Goal: Task Accomplishment & Management: Use online tool/utility

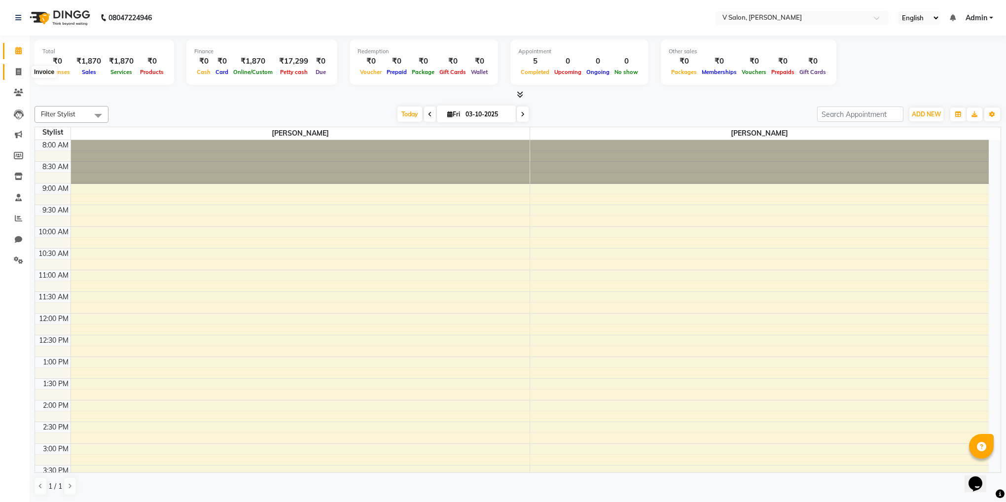
click at [18, 70] on icon at bounding box center [18, 71] width 5 height 7
select select "service"
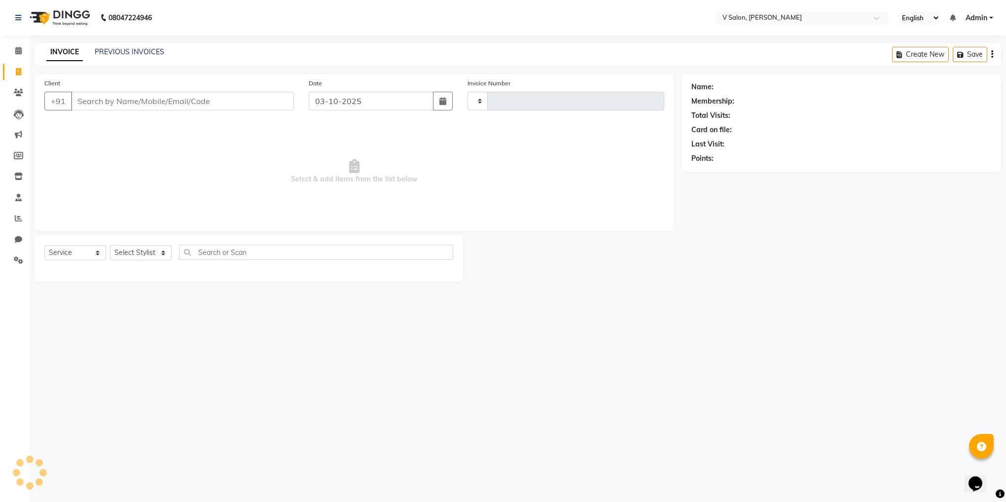
type input "1360"
select select "8434"
click at [175, 101] on input "Client" at bounding box center [182, 101] width 223 height 19
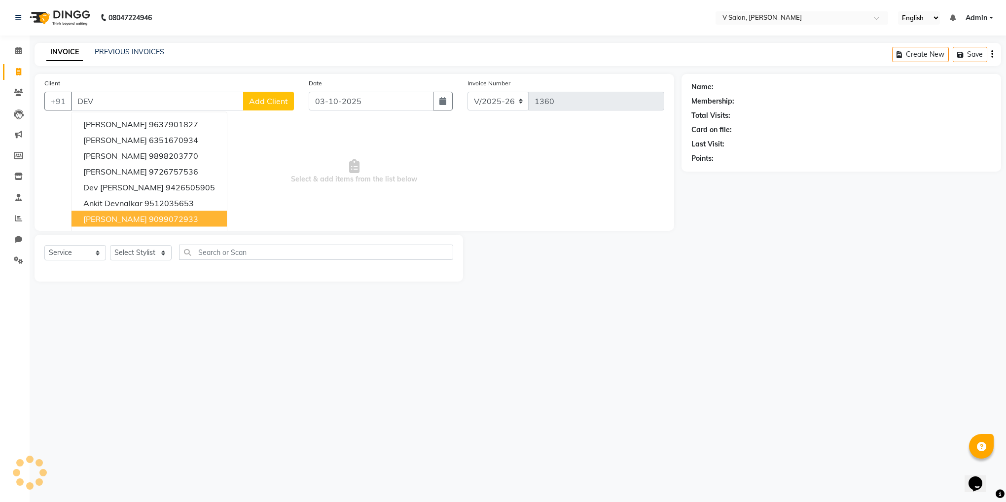
click at [160, 224] on ngb-highlight "9099072933" at bounding box center [173, 219] width 49 height 10
type input "9099072933"
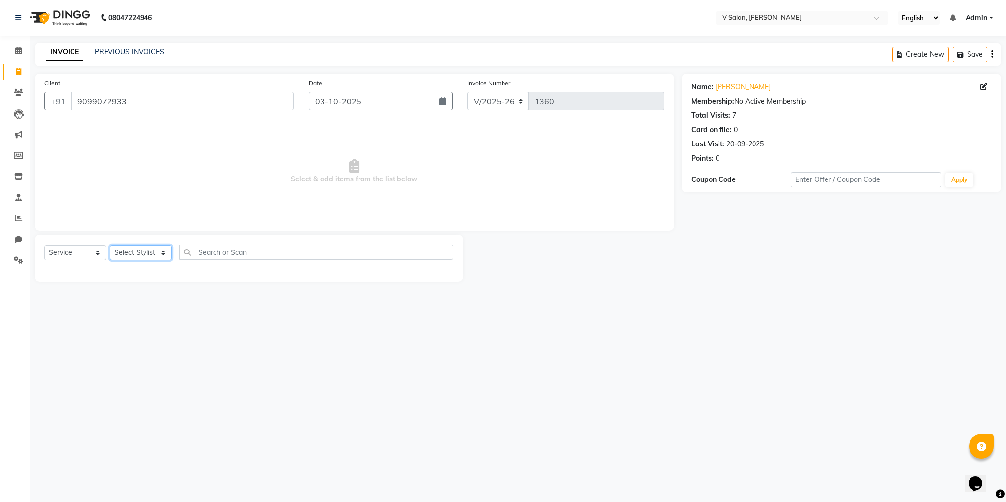
click at [158, 256] on select "Select Stylist [PERSON_NAME] vishal nai" at bounding box center [141, 252] width 62 height 15
select select "82636"
click at [110, 246] on select "Select Stylist [PERSON_NAME] vishal nai" at bounding box center [141, 252] width 62 height 15
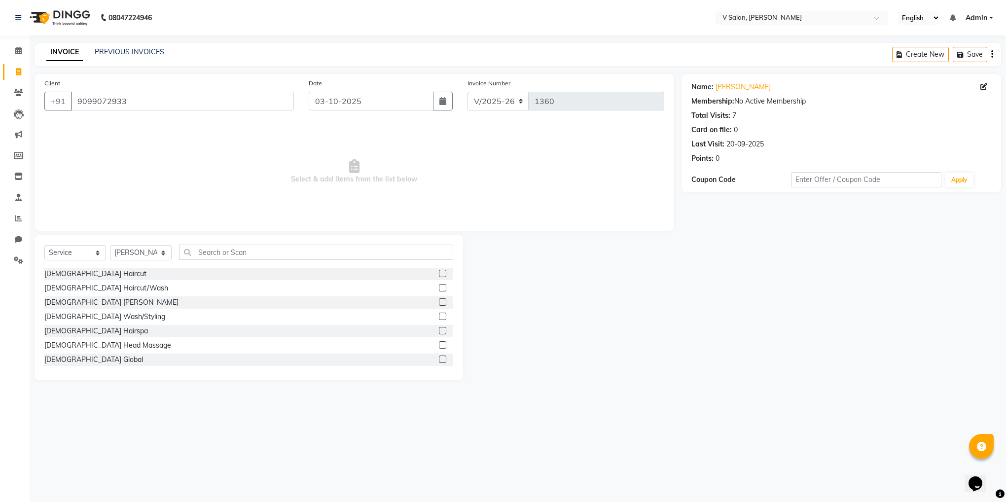
click at [439, 274] on label at bounding box center [442, 273] width 7 height 7
click at [439, 274] on input "checkbox" at bounding box center [442, 274] width 6 height 6
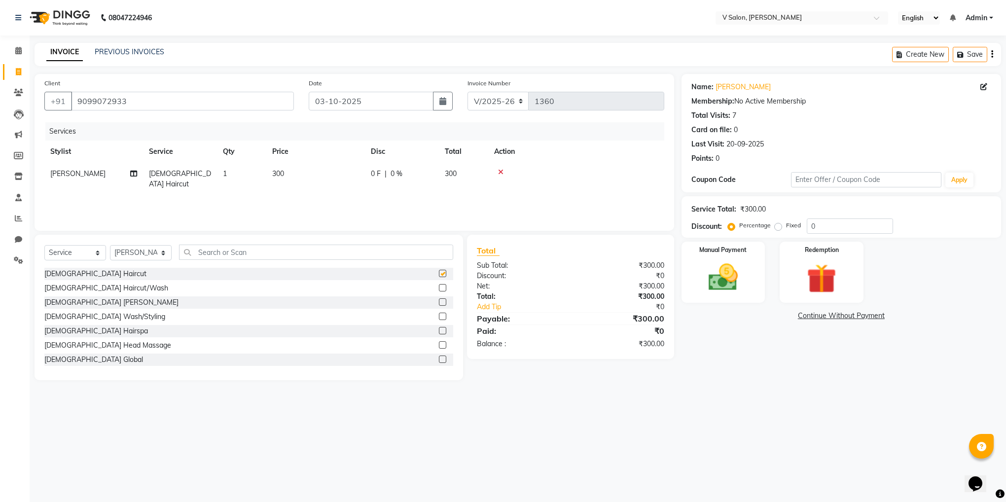
checkbox input "false"
click at [439, 302] on label at bounding box center [442, 301] width 7 height 7
click at [439, 302] on input "checkbox" at bounding box center [442, 302] width 6 height 6
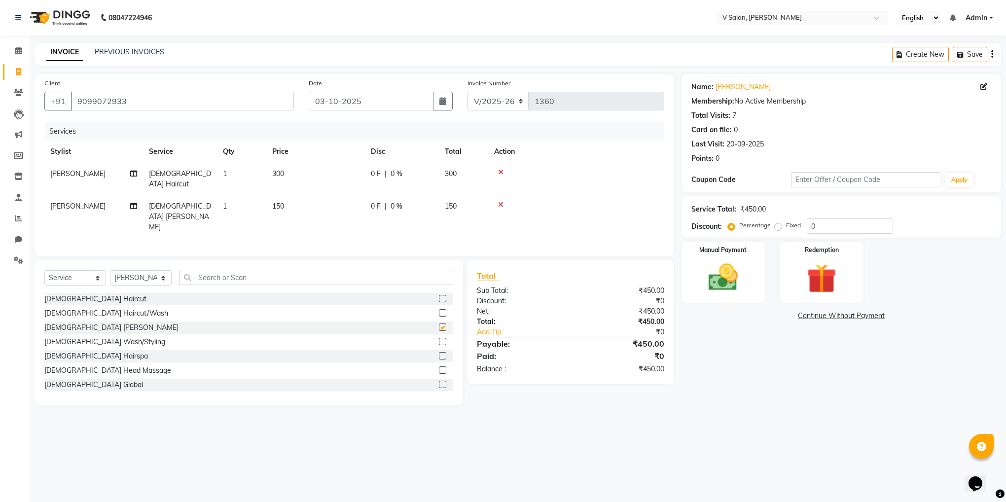
checkbox input "false"
click at [733, 265] on img at bounding box center [723, 278] width 50 height 36
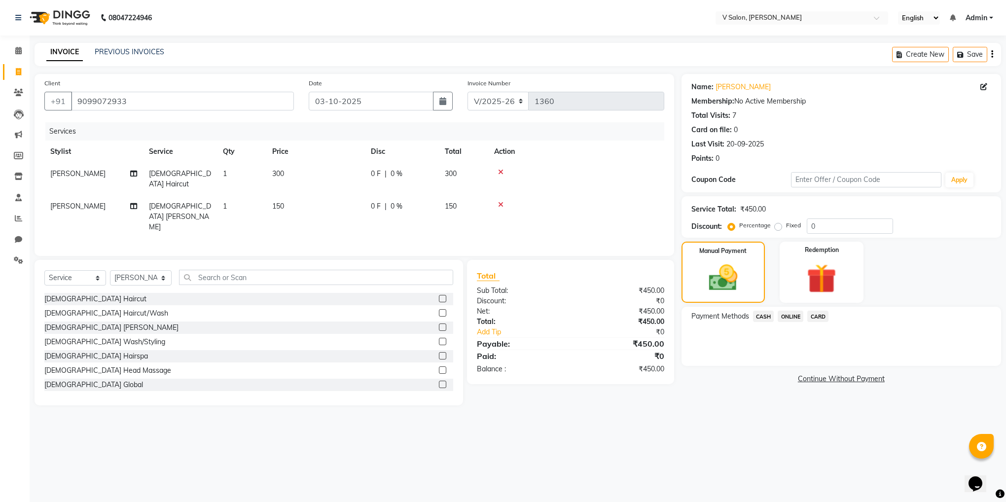
click at [786, 317] on span "ONLINE" at bounding box center [791, 316] width 26 height 11
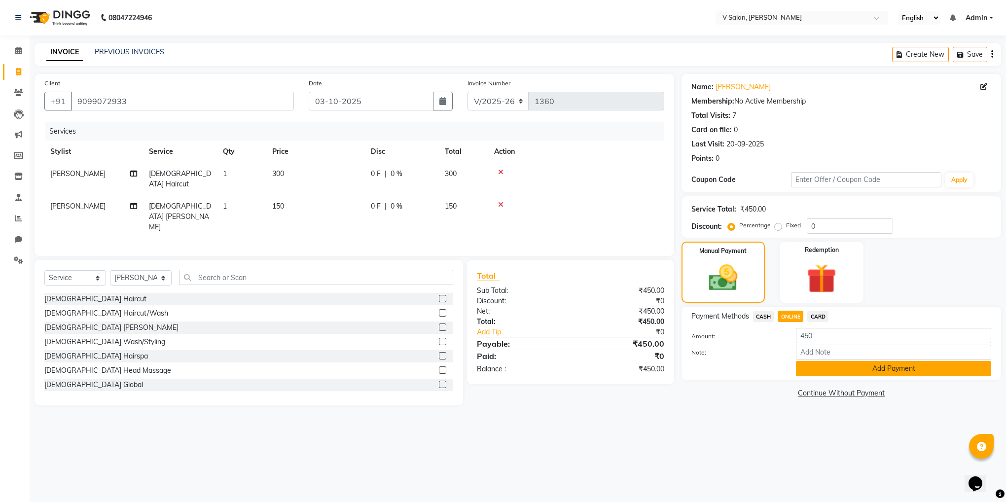
click at [820, 367] on button "Add Payment" at bounding box center [893, 368] width 195 height 15
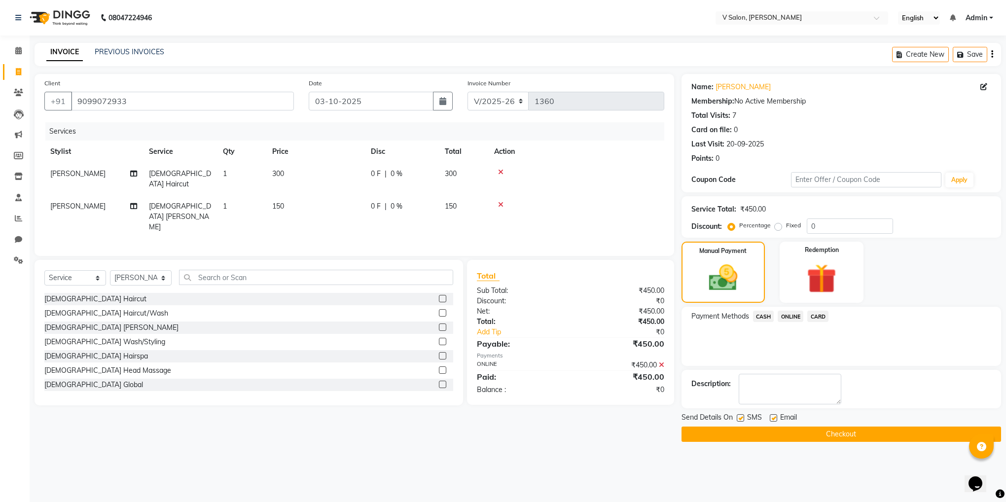
click at [770, 419] on label at bounding box center [773, 417] width 7 height 7
click at [770, 419] on input "checkbox" at bounding box center [773, 418] width 6 height 6
checkbox input "false"
click at [770, 441] on button "Checkout" at bounding box center [841, 434] width 320 height 15
